Goal: Task Accomplishment & Management: Manage account settings

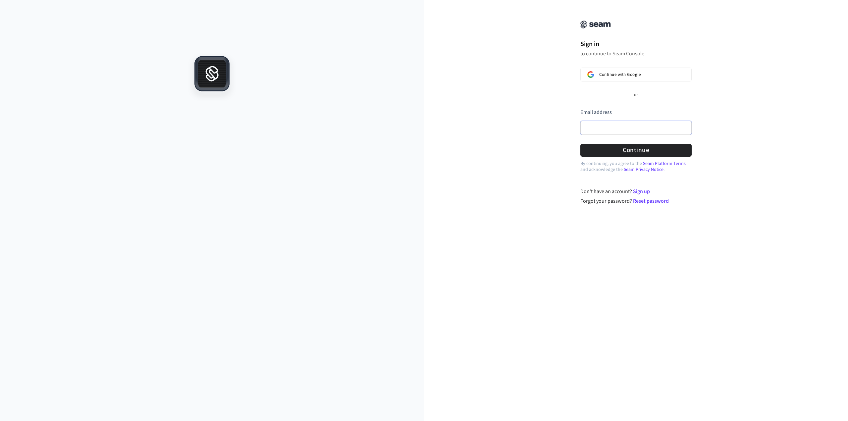
click at [617, 128] on input "Email address" at bounding box center [635, 128] width 111 height 14
click at [580, 109] on button "submit" at bounding box center [580, 109] width 0 height 0
type input "**********"
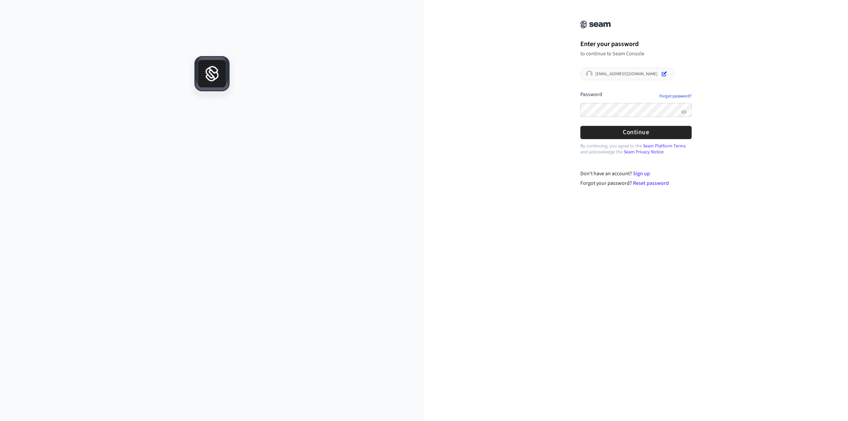
click at [580, 91] on button "submit" at bounding box center [580, 91] width 0 height 0
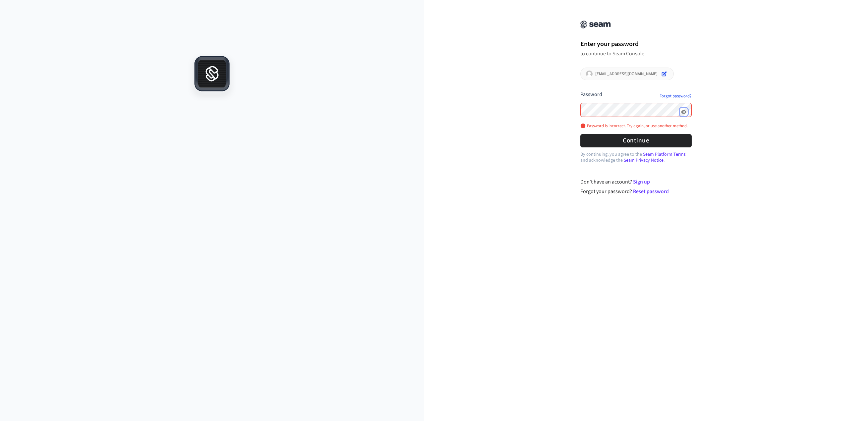
click at [682, 110] on icon "Show password" at bounding box center [683, 111] width 5 height 5
click at [580, 91] on button "submit" at bounding box center [580, 91] width 0 height 0
click at [540, 110] on div "**********" at bounding box center [636, 101] width 424 height 187
click at [580, 91] on button "submit" at bounding box center [580, 91] width 0 height 0
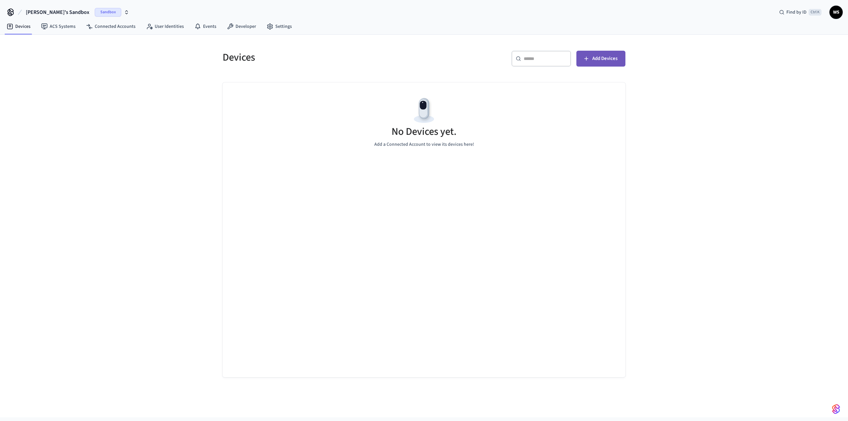
click at [594, 54] on button "Add Devices" at bounding box center [600, 59] width 49 height 16
click at [11, 12] on icon at bounding box center [10, 12] width 11 height 11
click at [95, 12] on span "Sandbox" at bounding box center [108, 12] width 26 height 9
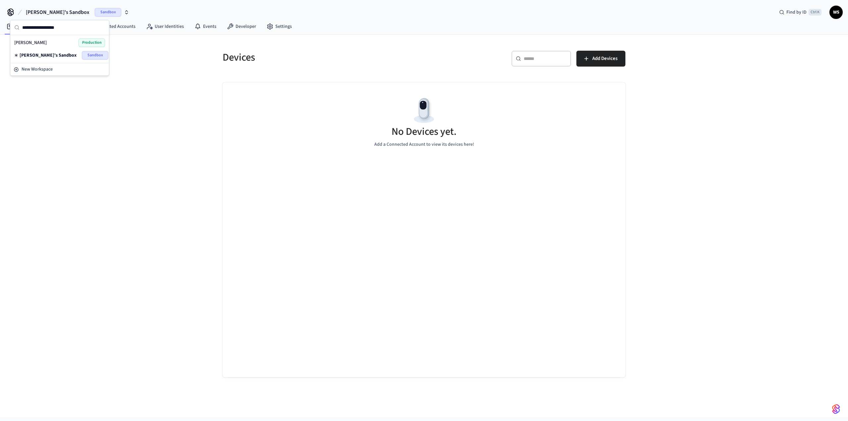
click at [166, 8] on div "[PERSON_NAME]'s Sandbox Sandbox Find by ID Ctrl K WS" at bounding box center [424, 9] width 848 height 19
click at [95, 11] on span "Sandbox" at bounding box center [108, 12] width 26 height 9
click at [61, 41] on div "[PERSON_NAME] Production" at bounding box center [59, 42] width 91 height 9
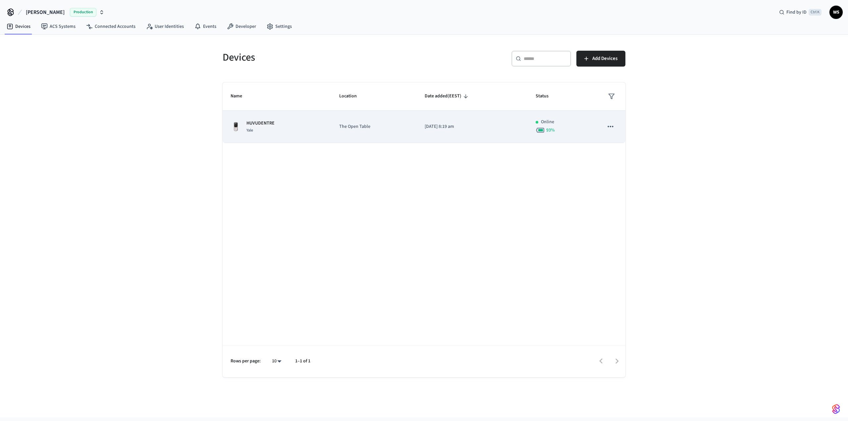
click at [611, 126] on icon "sticky table" at bounding box center [610, 126] width 6 height 1
click at [611, 126] on div at bounding box center [424, 210] width 848 height 421
click at [431, 127] on p "[DATE] 8:19 am" at bounding box center [471, 126] width 95 height 7
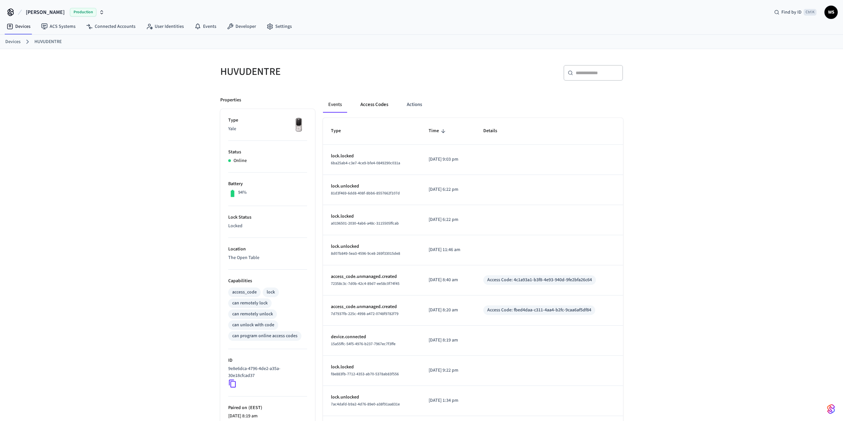
click at [371, 104] on button "Access Codes" at bounding box center [374, 105] width 38 height 16
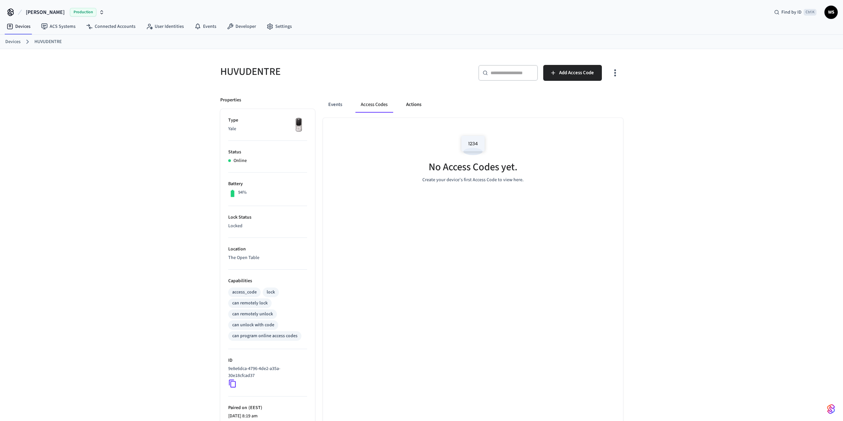
click at [417, 105] on button "Actions" at bounding box center [414, 105] width 26 height 16
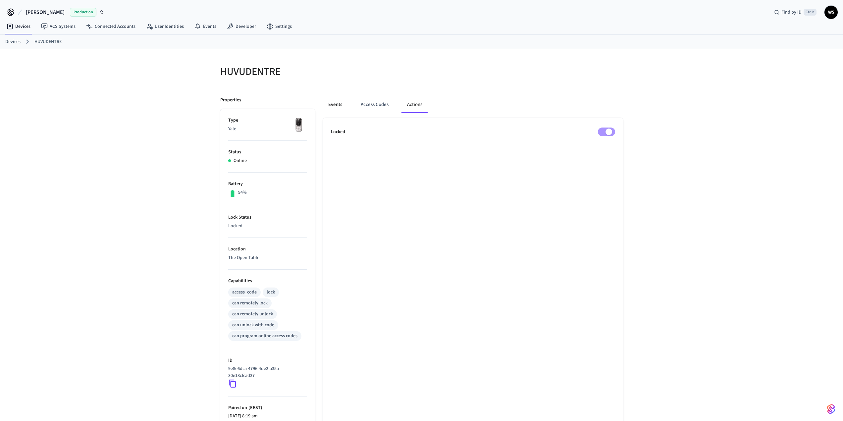
click at [333, 108] on button "Events" at bounding box center [335, 105] width 25 height 16
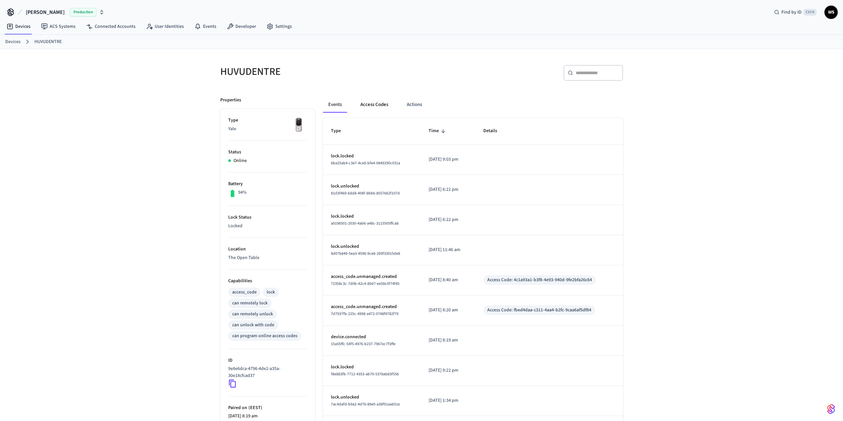
click at [372, 107] on button "Access Codes" at bounding box center [374, 105] width 38 height 16
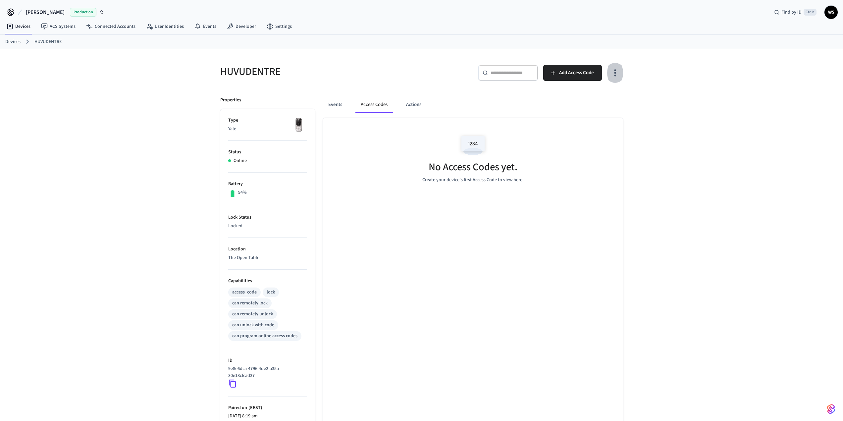
click at [610, 72] on icon "button" at bounding box center [615, 73] width 10 height 10
click at [580, 100] on li "Show unmanaged access codes on device" at bounding box center [572, 100] width 93 height 18
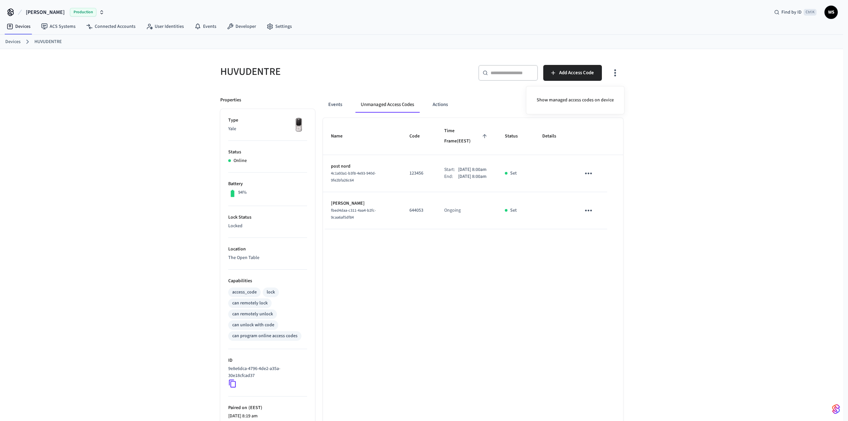
click at [615, 72] on div at bounding box center [424, 210] width 848 height 421
